Goal: Navigation & Orientation: Find specific page/section

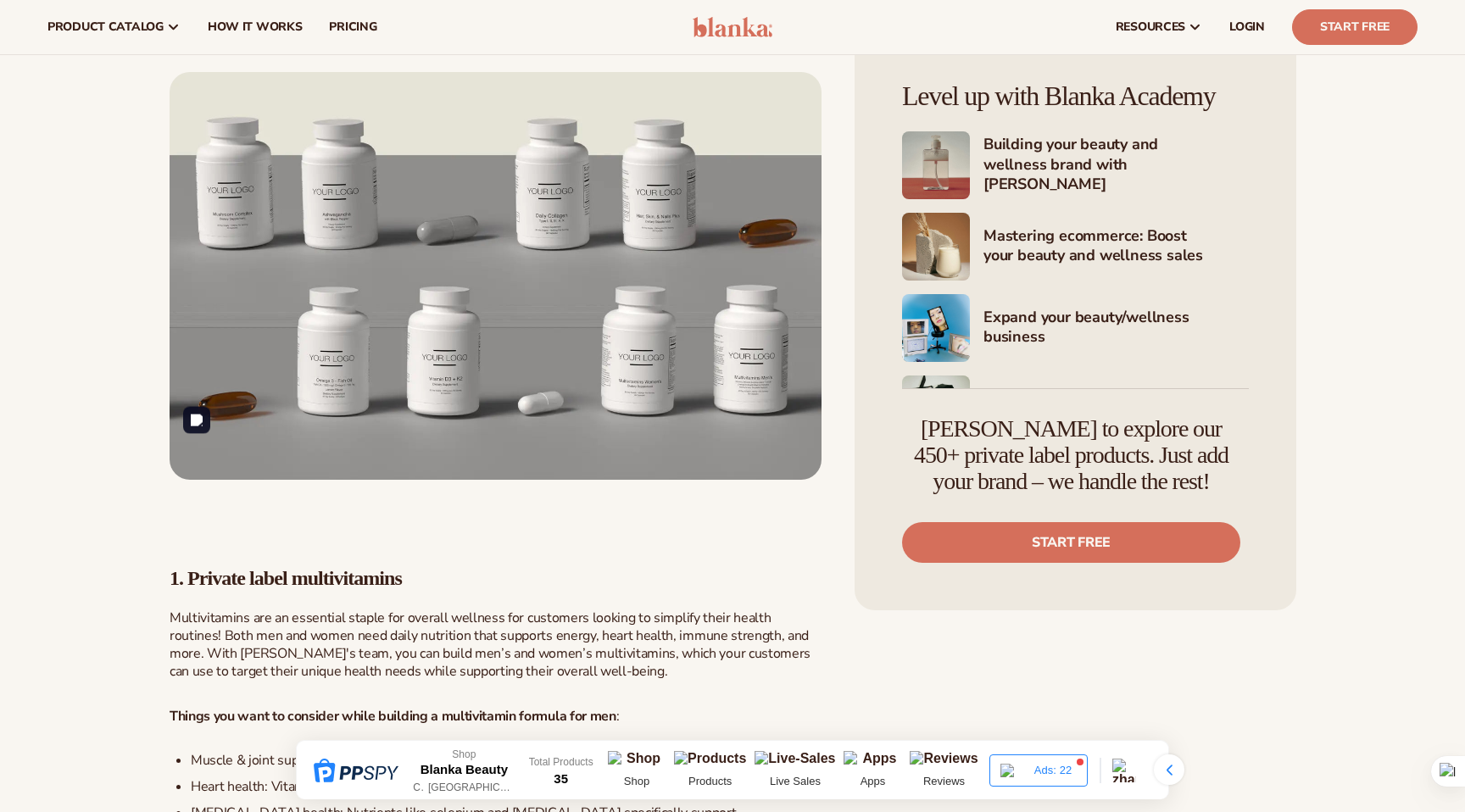
scroll to position [1170, 0]
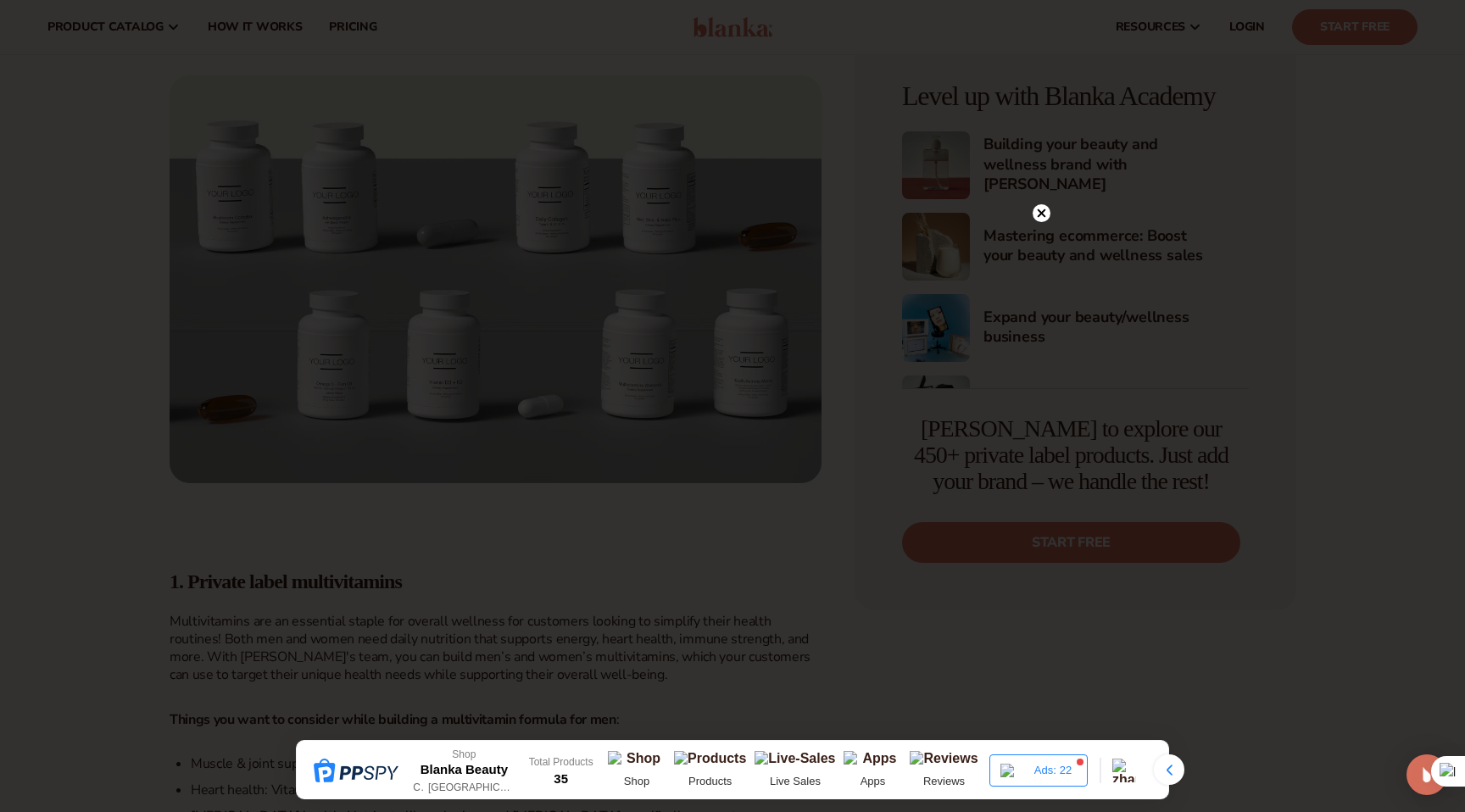
click at [1048, 217] on circle at bounding box center [1041, 213] width 18 height 18
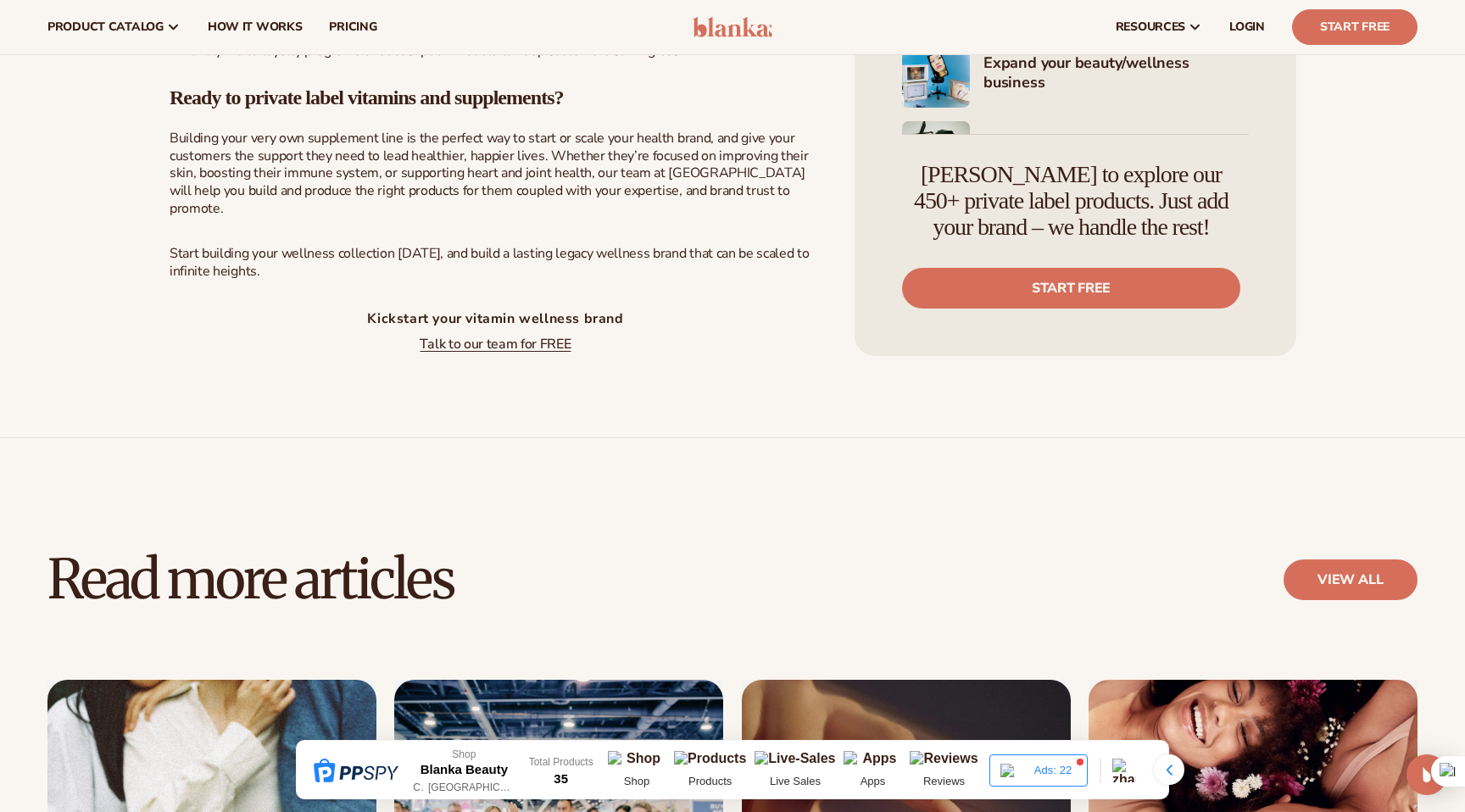
scroll to position [3367, 0]
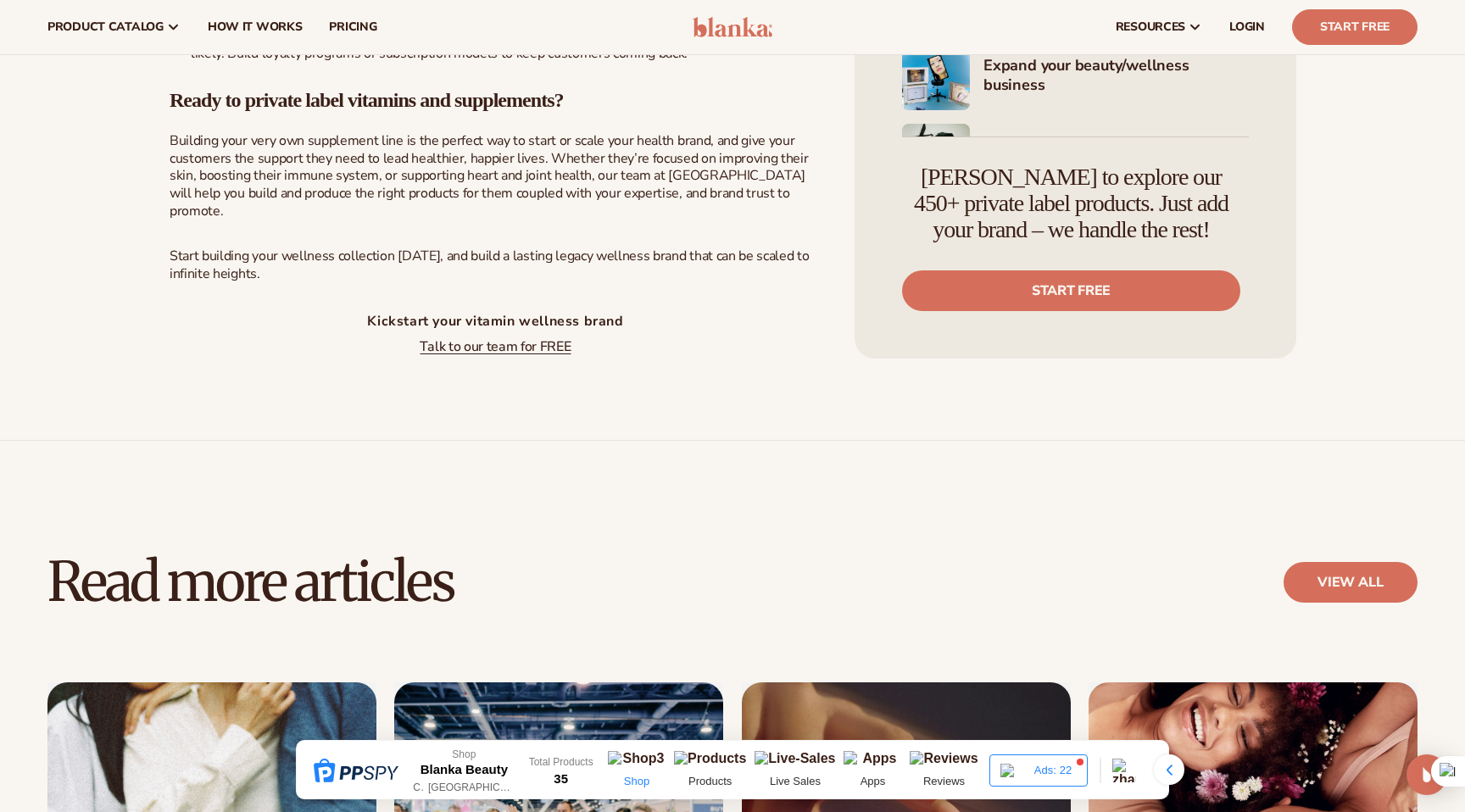
click at [651, 787] on p "Shop" at bounding box center [637, 781] width 58 height 15
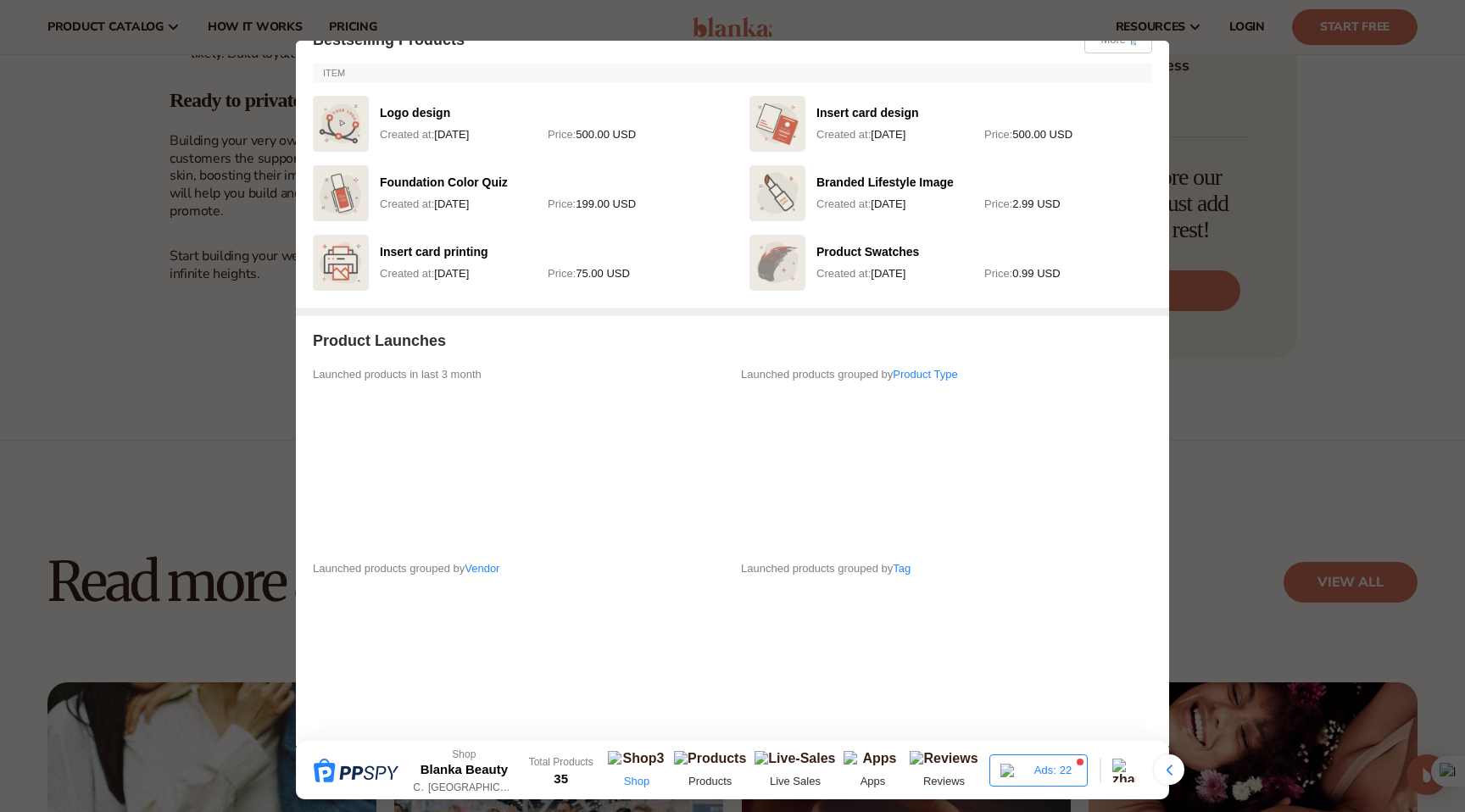
scroll to position [608, 0]
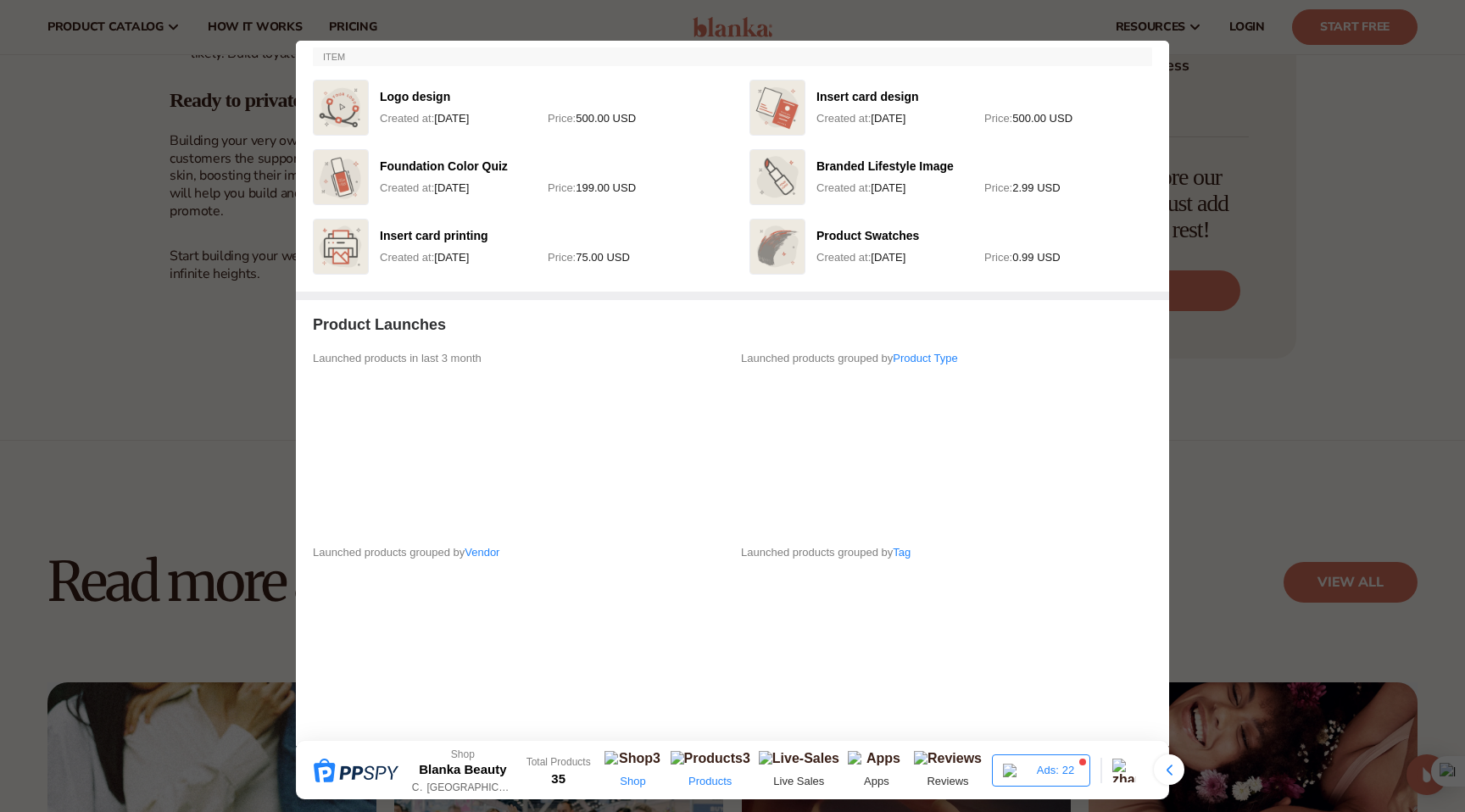
click at [731, 767] on div "Products" at bounding box center [710, 769] width 88 height 38
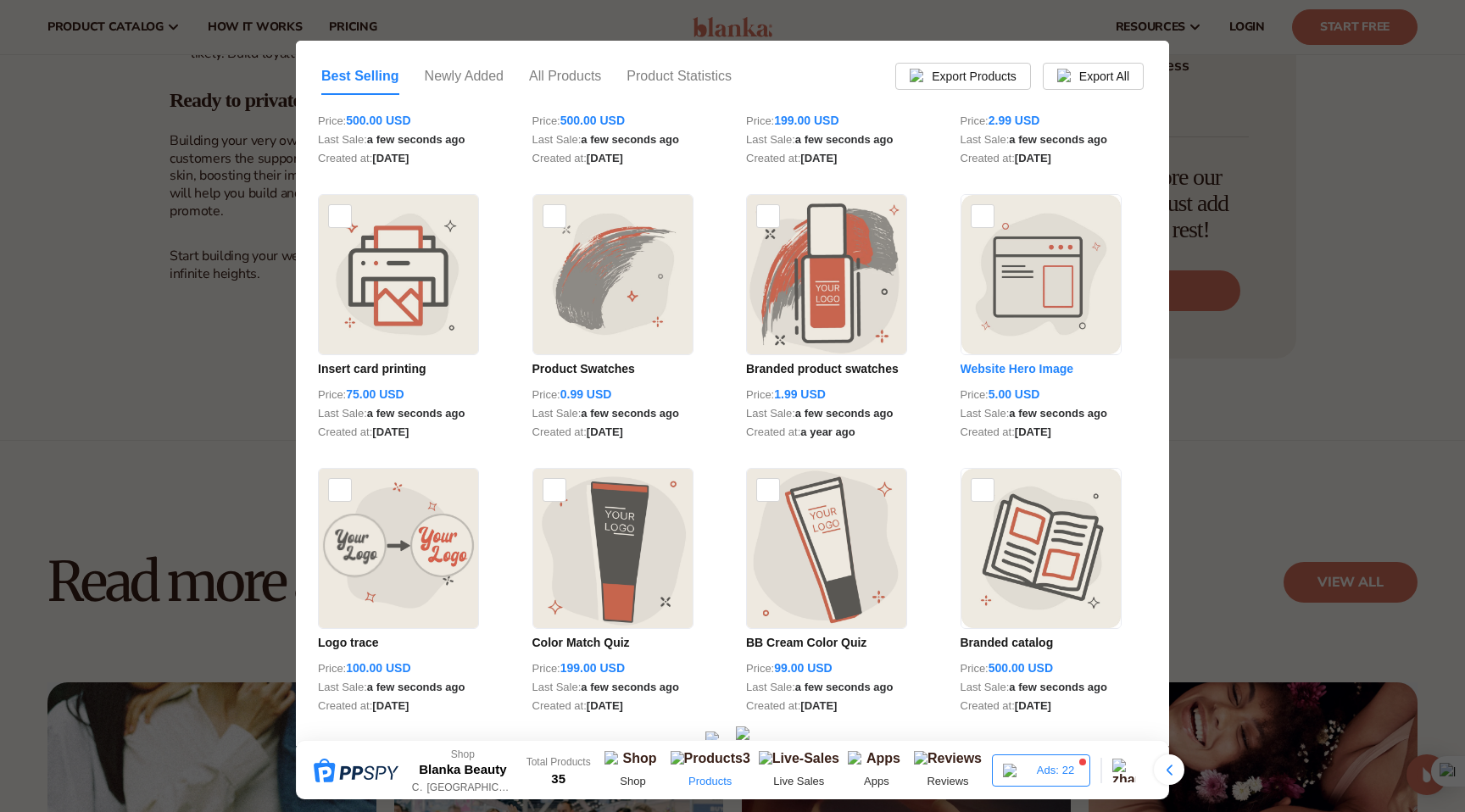
scroll to position [213, 0]
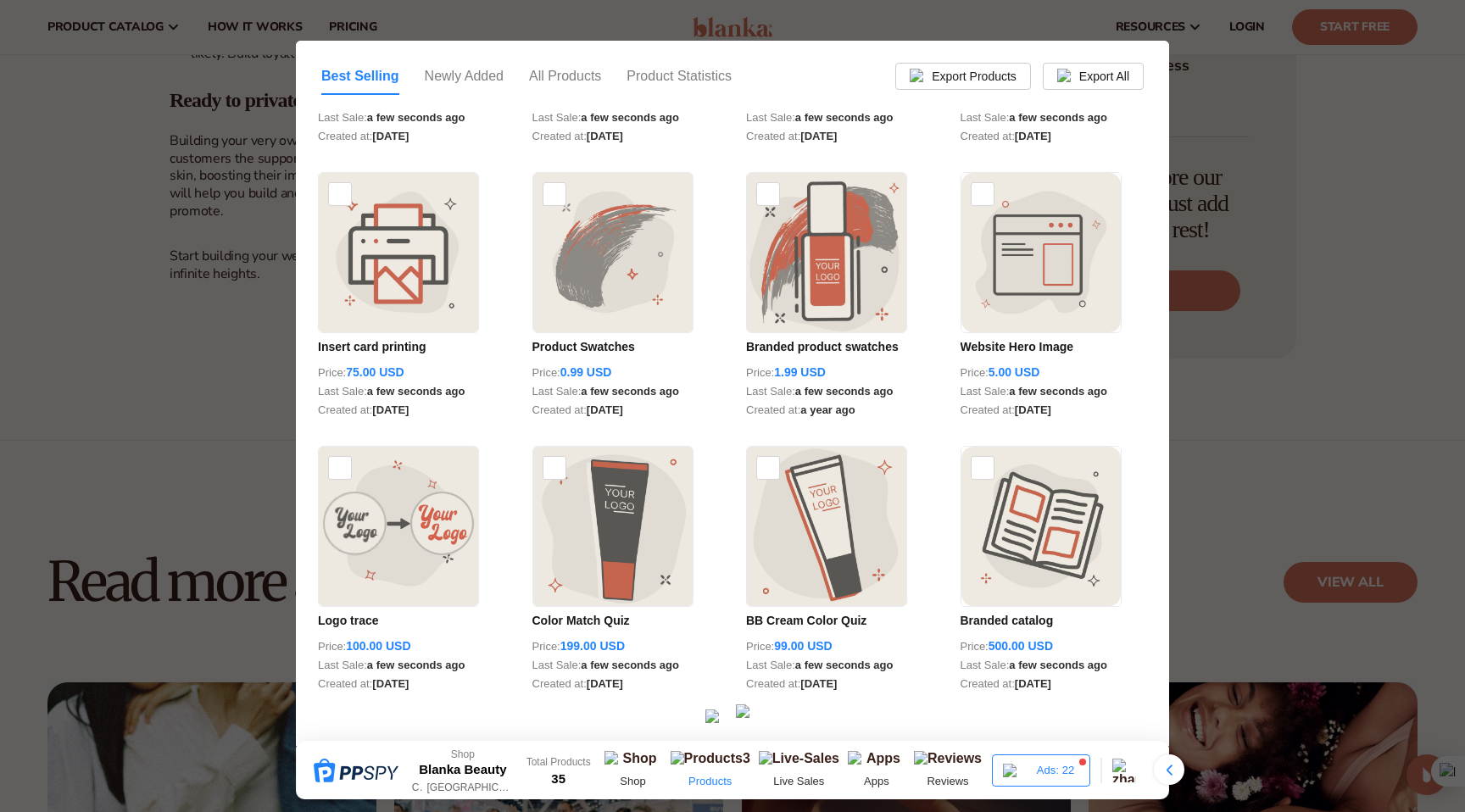
click at [1253, 436] on div at bounding box center [732, 406] width 1465 height 812
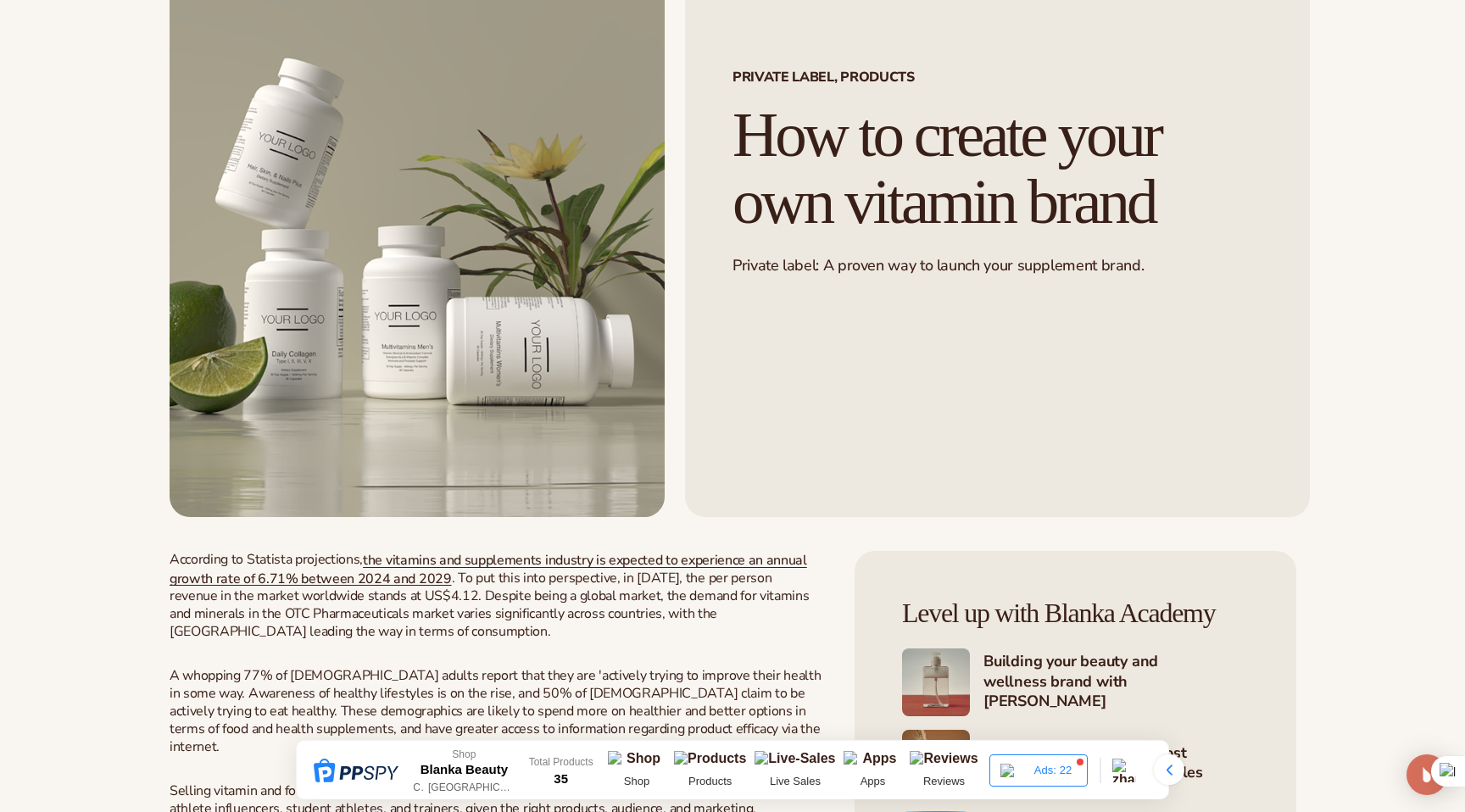
scroll to position [0, 0]
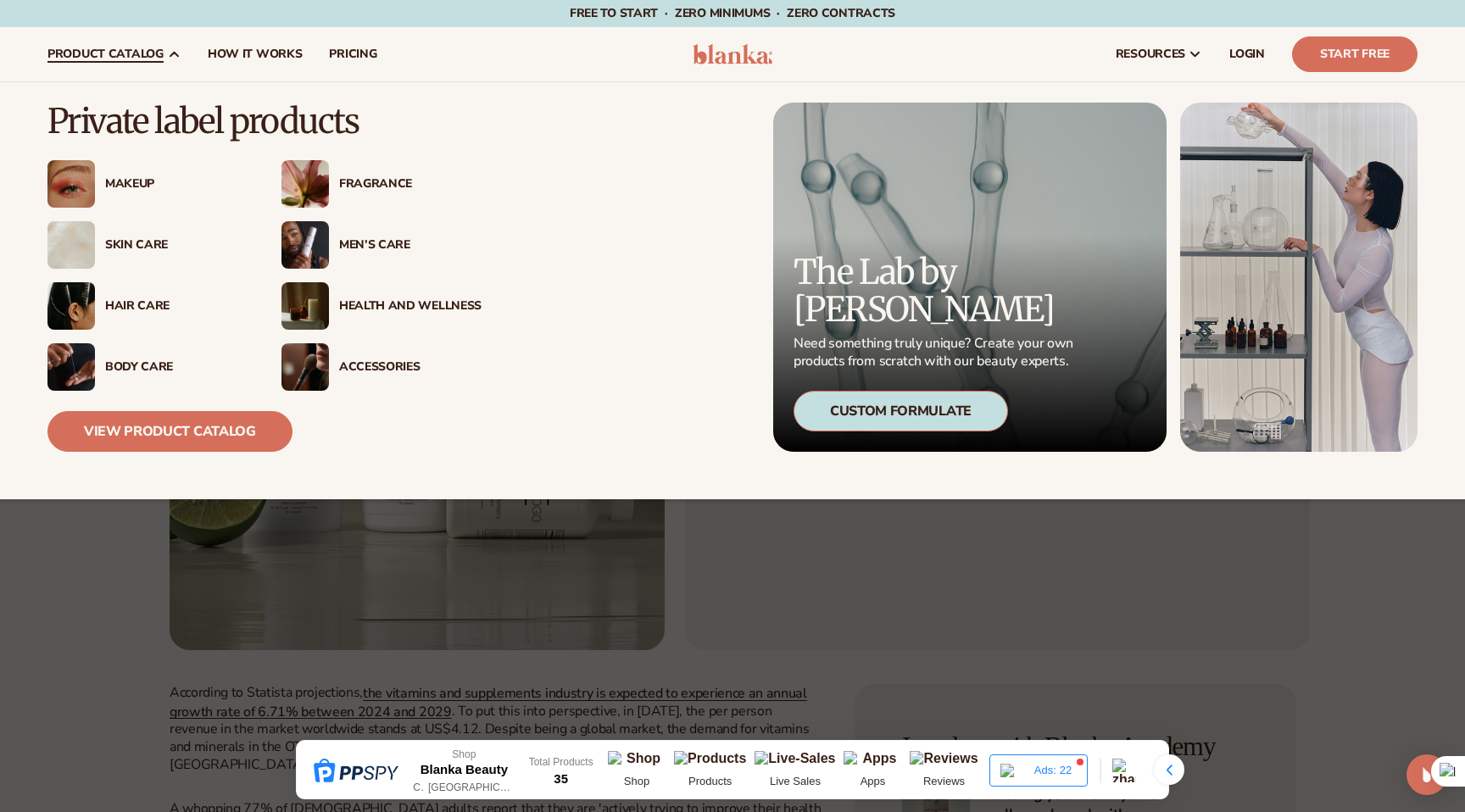
click at [145, 248] on div "Skin Care" at bounding box center [175, 246] width 142 height 15
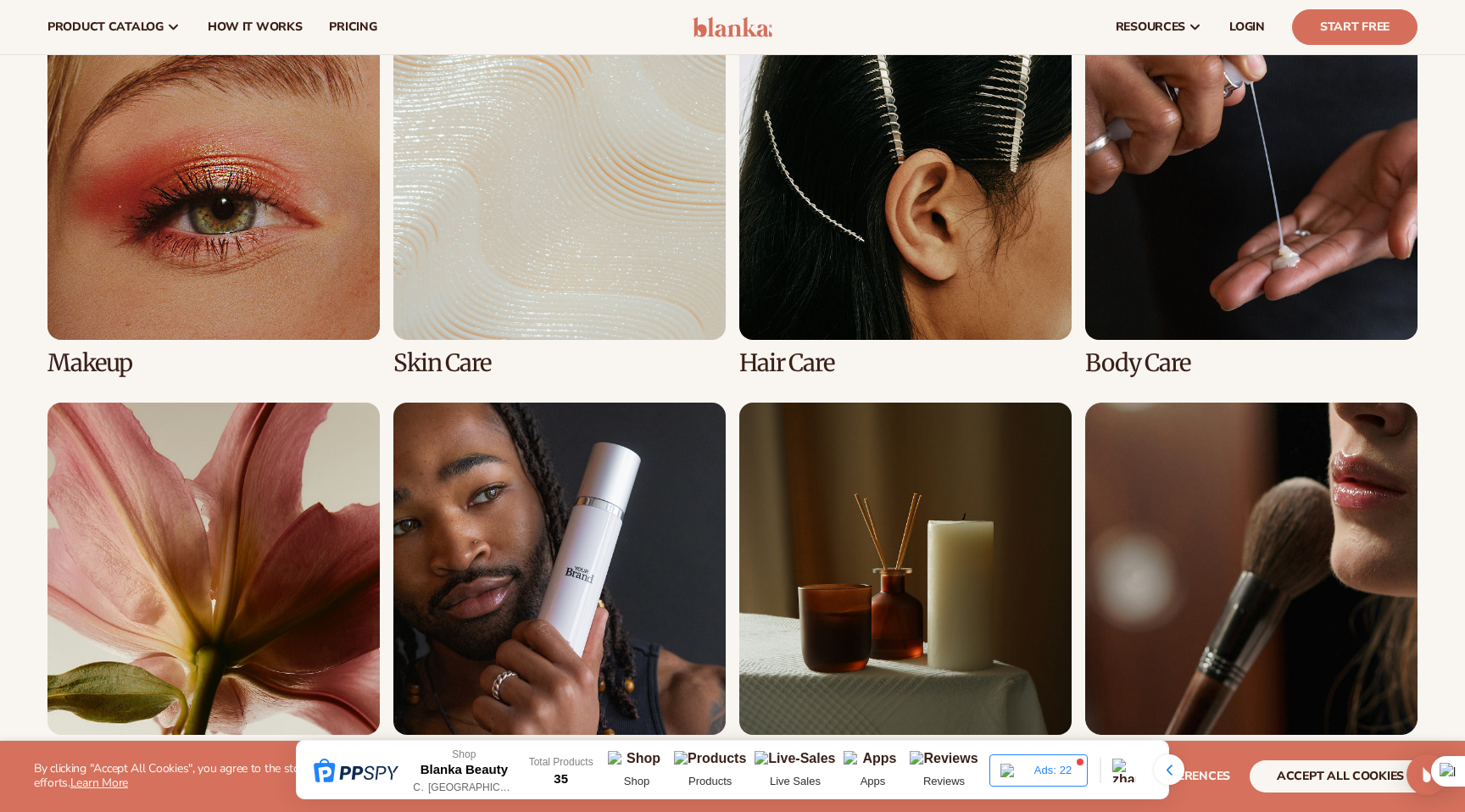
scroll to position [1267, 0]
click at [575, 283] on link "2 / 8" at bounding box center [560, 192] width 332 height 368
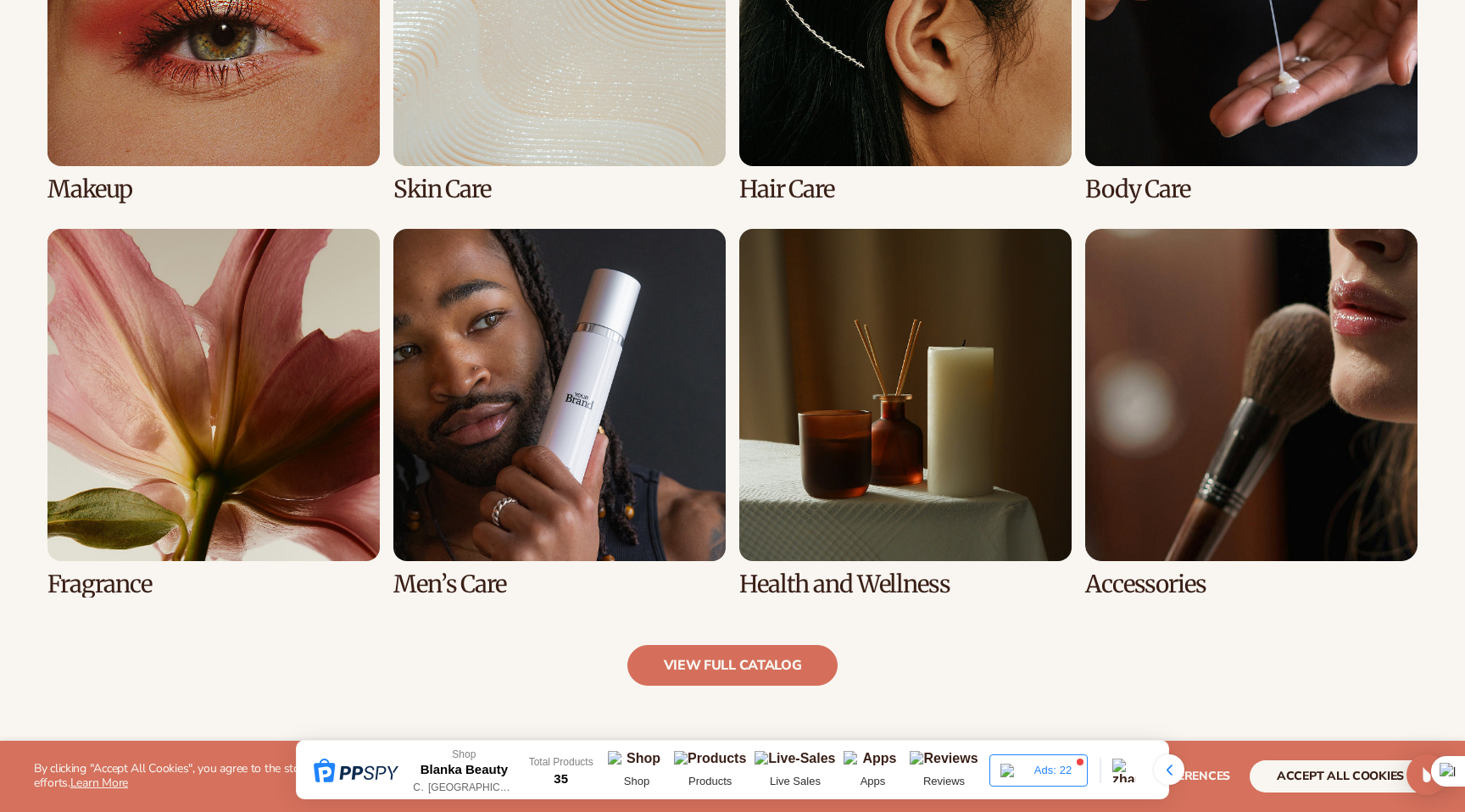
scroll to position [1443, 0]
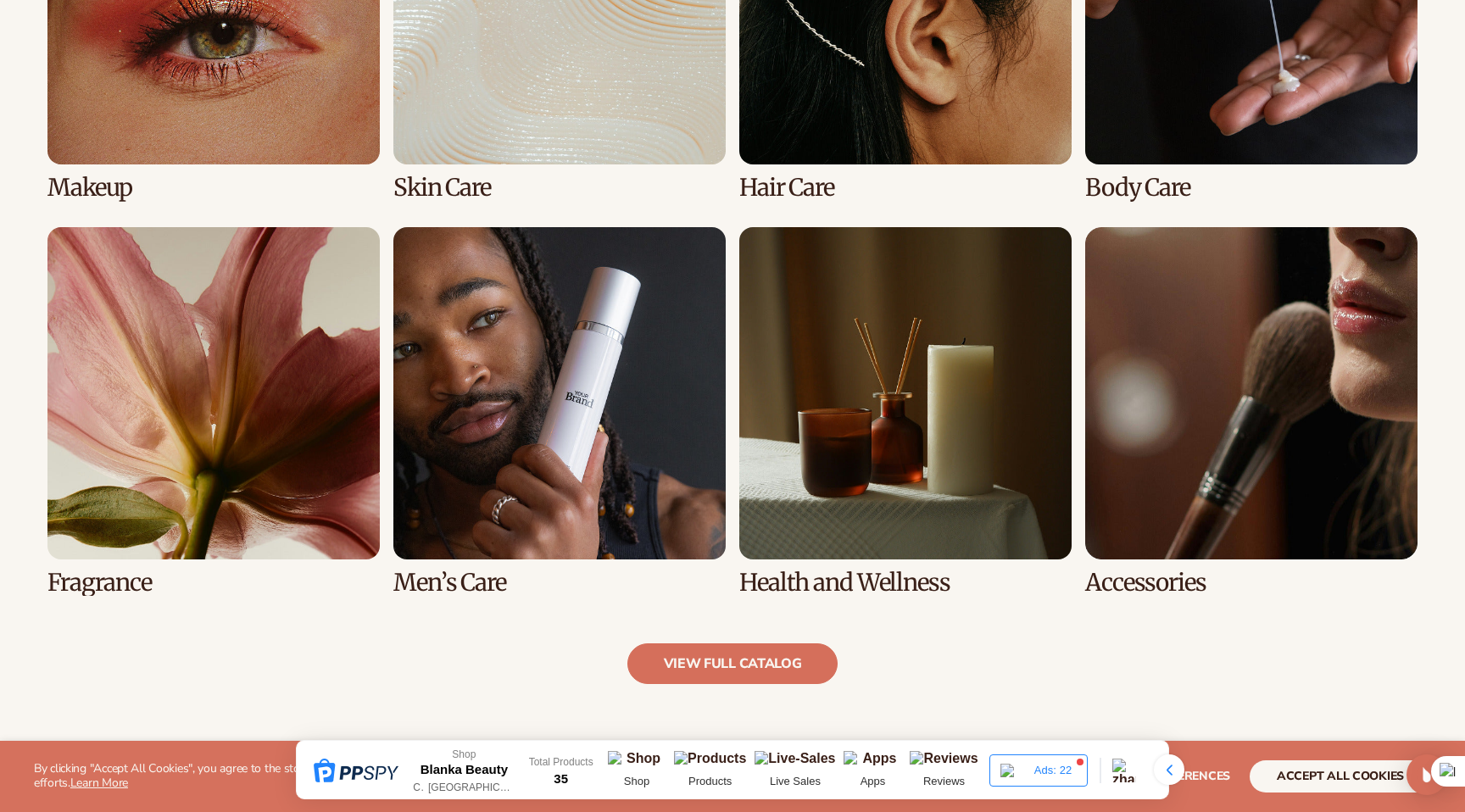
click at [1207, 110] on link "4 / 8" at bounding box center [1251, 16] width 332 height 368
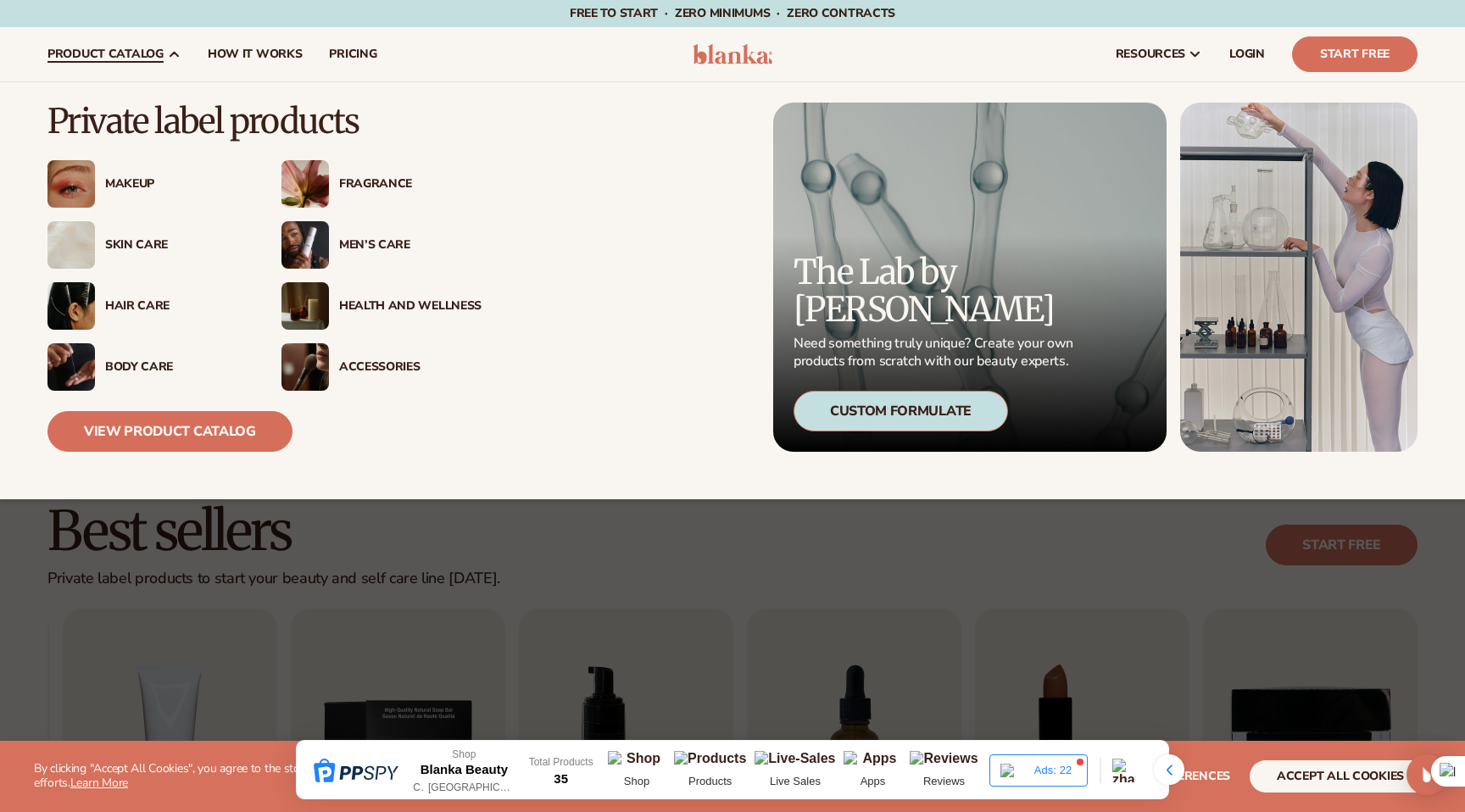
click at [153, 367] on div "Body Care" at bounding box center [175, 367] width 142 height 15
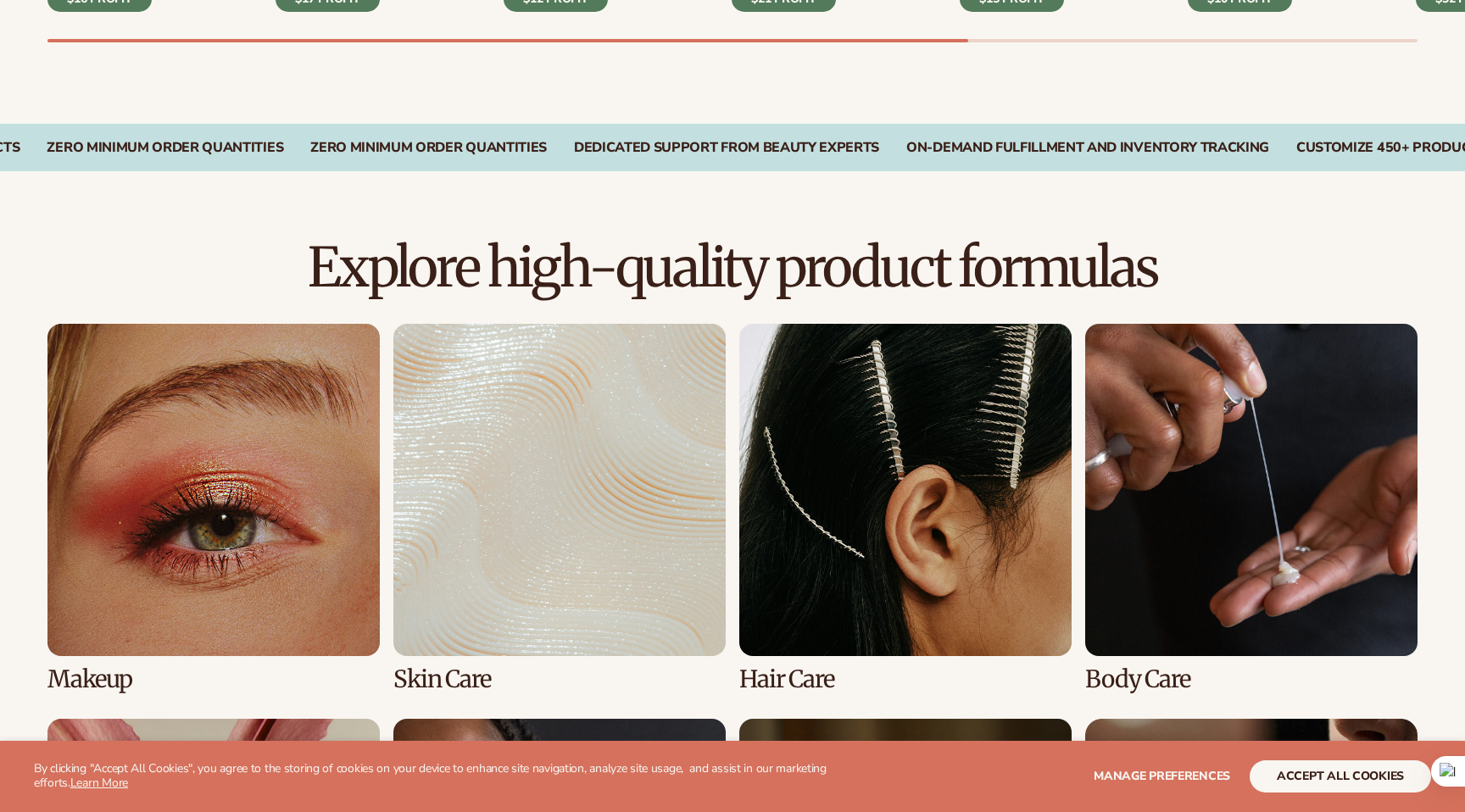
scroll to position [1148, 0]
